Goal: Navigation & Orientation: Find specific page/section

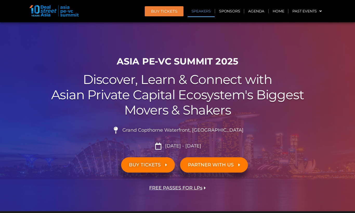
scroll to position [586, 0]
